Goal: Find contact information: Find contact information

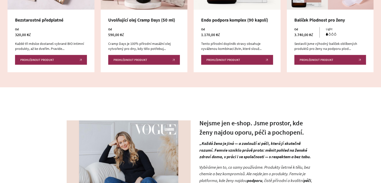
scroll to position [2042, 0]
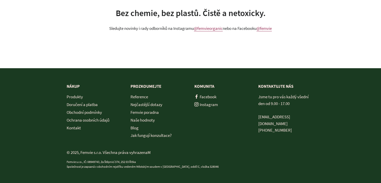
click at [296, 126] on p "Jsme tu pro vás každý všední den od 9.00 - 17.00 [EMAIL_ADDRESS][DOMAIN_NAME] […" at bounding box center [287, 114] width 56 height 40
copy div "[PHONE_NUMBER]"
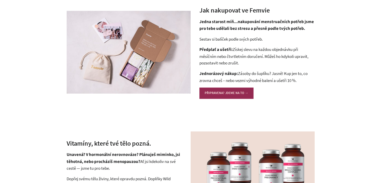
scroll to position [0, 0]
